Goal: Information Seeking & Learning: Learn about a topic

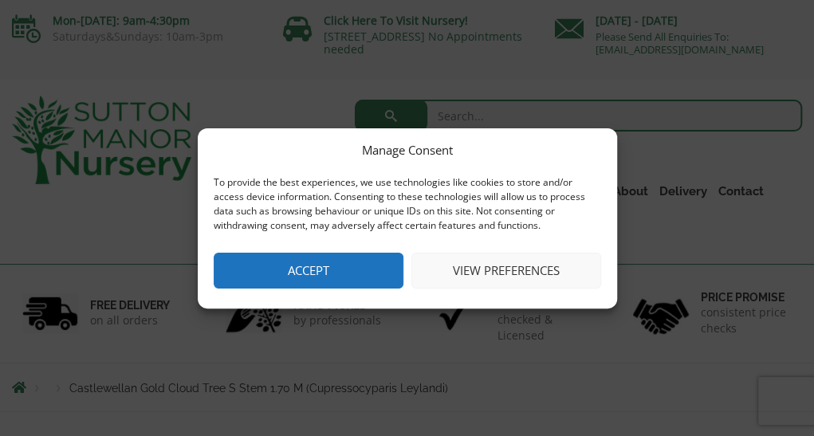
click at [539, 272] on button "View preferences" at bounding box center [506, 271] width 190 height 36
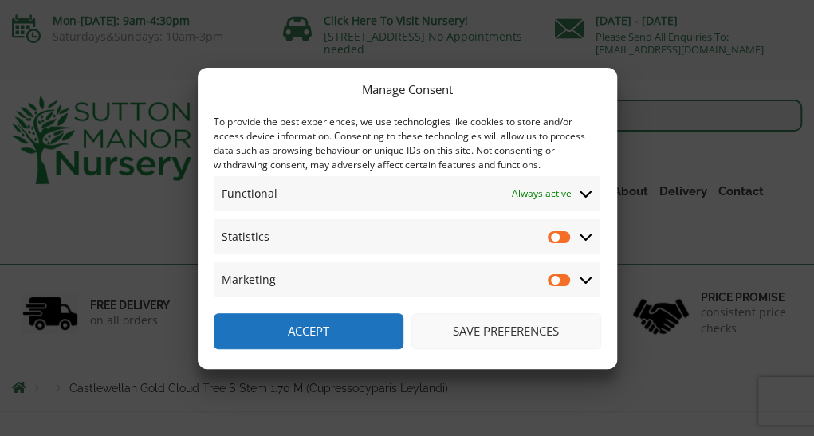
click at [515, 328] on button "Save preferences" at bounding box center [506, 331] width 190 height 36
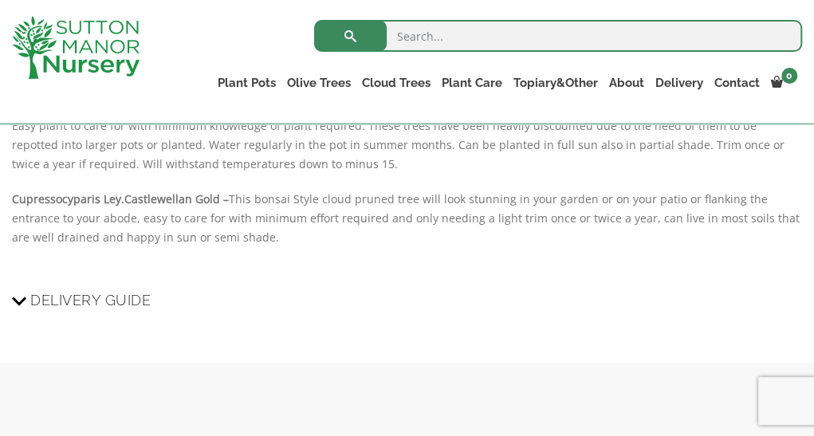
scroll to position [1353, 0]
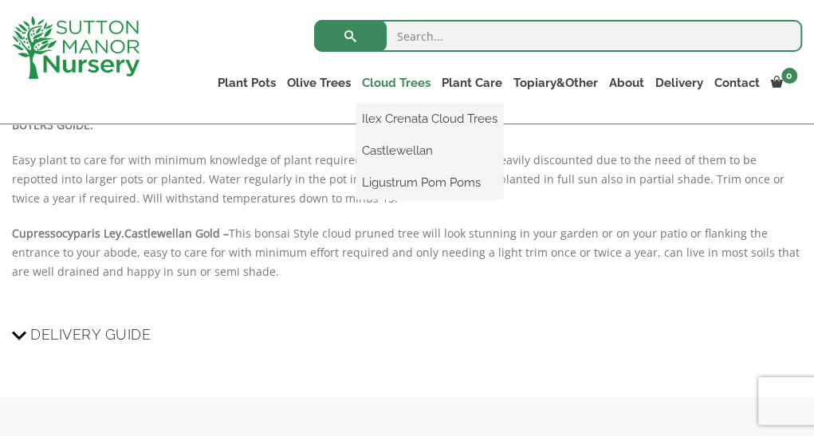
click at [386, 80] on link "Cloud Trees" at bounding box center [396, 83] width 80 height 22
click at [399, 119] on link "Ilex Crenata Cloud Trees" at bounding box center [429, 119] width 147 height 24
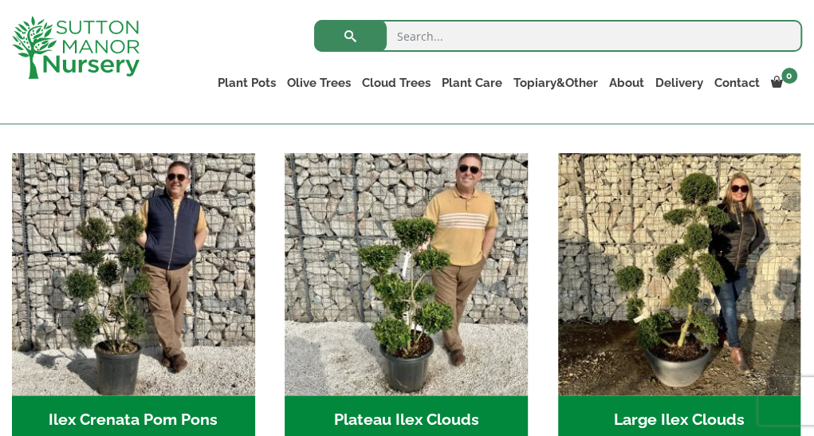
scroll to position [319, 0]
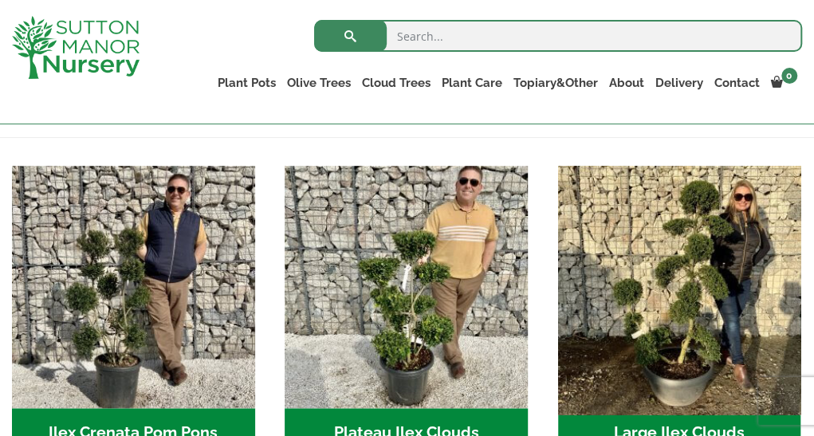
click at [692, 273] on img "Visit product category Large Ilex Clouds" at bounding box center [679, 286] width 255 height 255
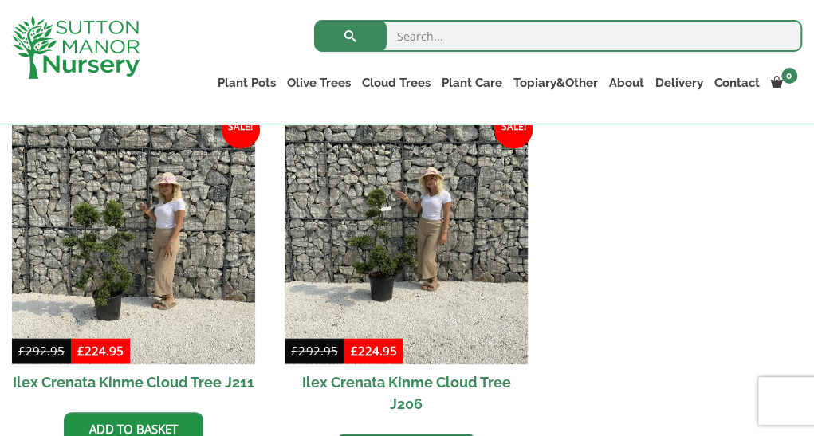
scroll to position [861, 0]
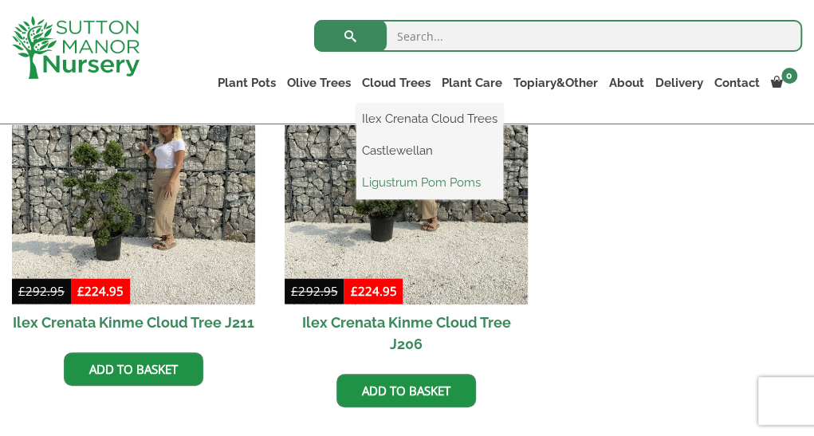
click at [409, 176] on link "Ligustrum Pom Poms" at bounding box center [429, 183] width 147 height 24
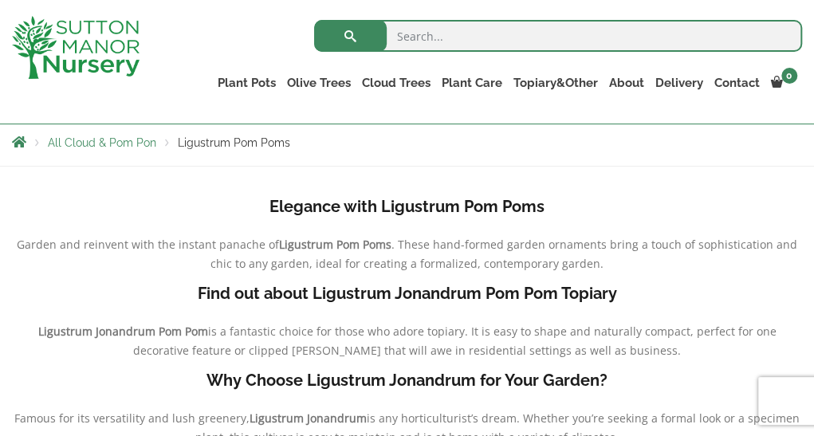
scroll to position [287, 0]
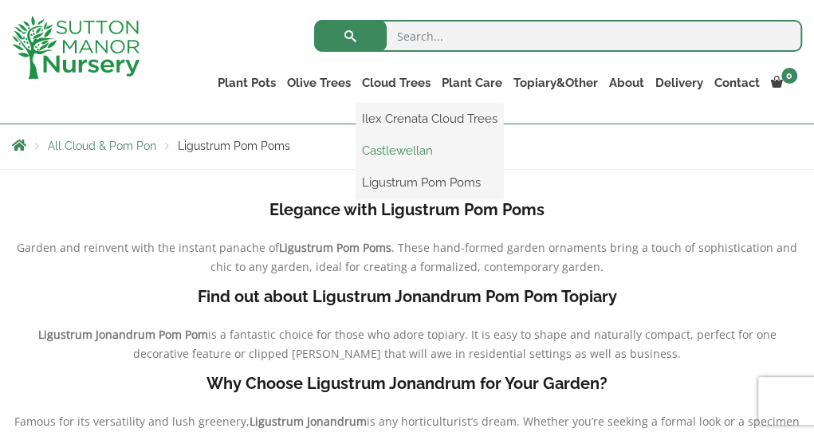
click at [411, 149] on link "Castlewellan" at bounding box center [429, 151] width 147 height 24
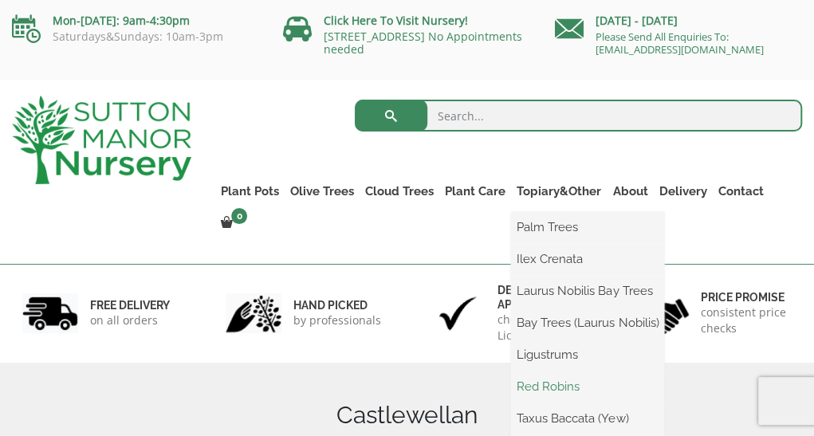
click at [545, 385] on link "Red Robins" at bounding box center [587, 387] width 153 height 24
